Goal: Task Accomplishment & Management: Use online tool/utility

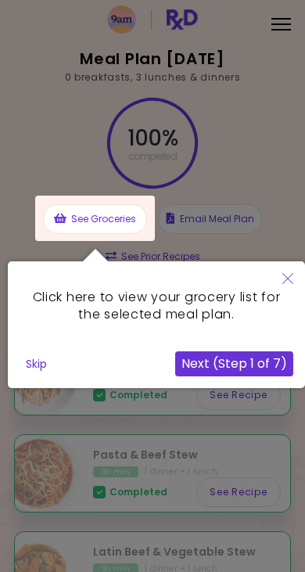
click at [285, 276] on icon "Close" at bounding box center [288, 278] width 11 height 11
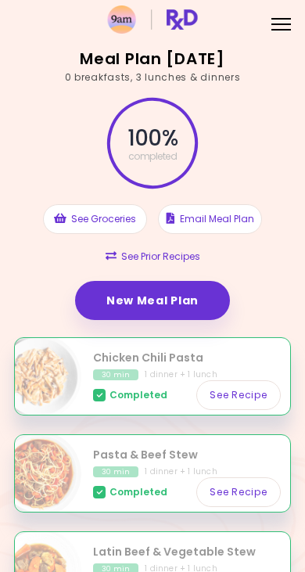
click at [203, 299] on link "New Meal Plan" at bounding box center [152, 300] width 155 height 39
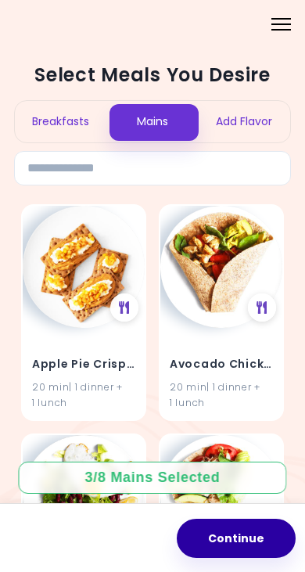
click at [253, 519] on button "Continue" at bounding box center [236, 538] width 119 height 39
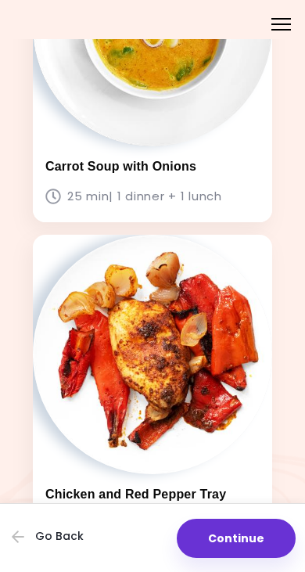
scroll to position [544, 0]
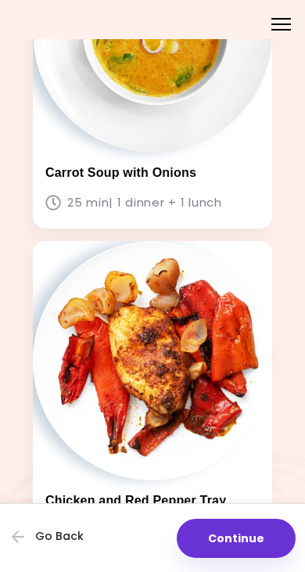
click at [218, 118] on img at bounding box center [153, 33] width 240 height 240
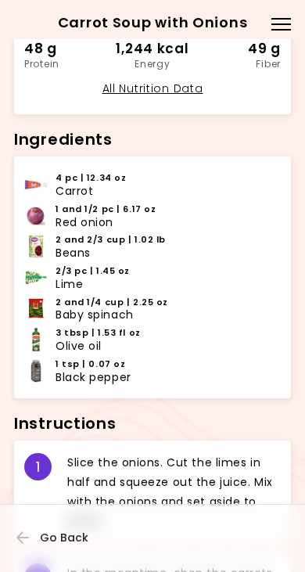
scroll to position [278, 0]
